Goal: Information Seeking & Learning: Learn about a topic

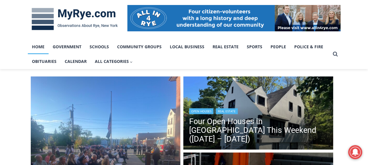
scroll to position [142, 0]
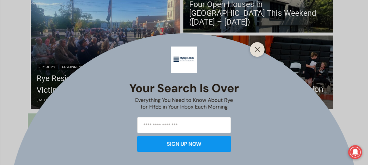
scroll to position [205, 0]
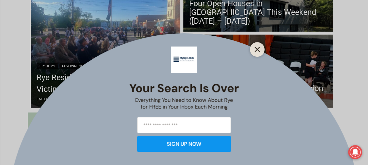
click at [256, 48] on line "Close" at bounding box center [257, 49] width 4 height 4
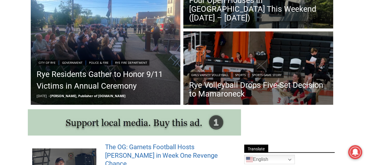
scroll to position [208, 0]
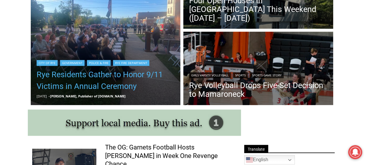
click at [105, 76] on link "Rye Residents Gather to Honor 9/11 Victims in Annual Ceremony" at bounding box center [106, 80] width 138 height 23
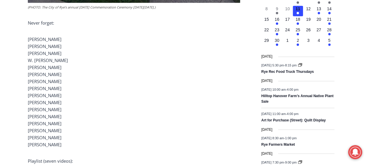
scroll to position [710, 0]
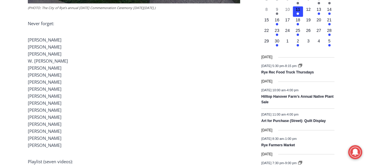
click at [173, 108] on p "[PERSON_NAME] [PERSON_NAME] [PERSON_NAME] [PERSON_NAME] [PERSON_NAME] [PERSON_N…" at bounding box center [134, 92] width 212 height 113
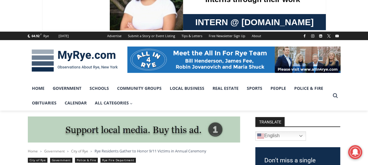
scroll to position [0, 0]
